Goal: Find specific page/section

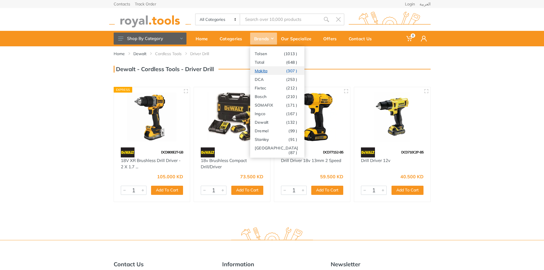
click at [267, 69] on link "Makita (307 )" at bounding box center [277, 70] width 54 height 9
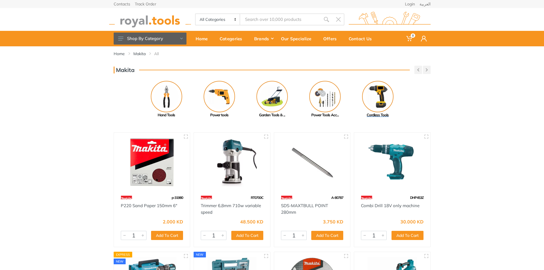
click at [365, 96] on img at bounding box center [377, 96] width 31 height 31
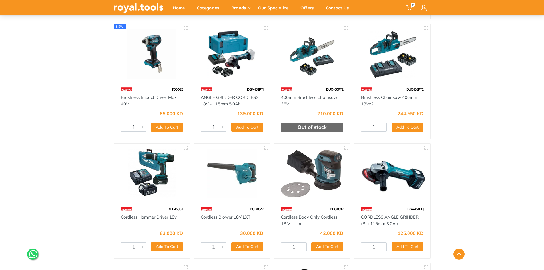
scroll to position [228, 0]
